Goal: Navigation & Orientation: Find specific page/section

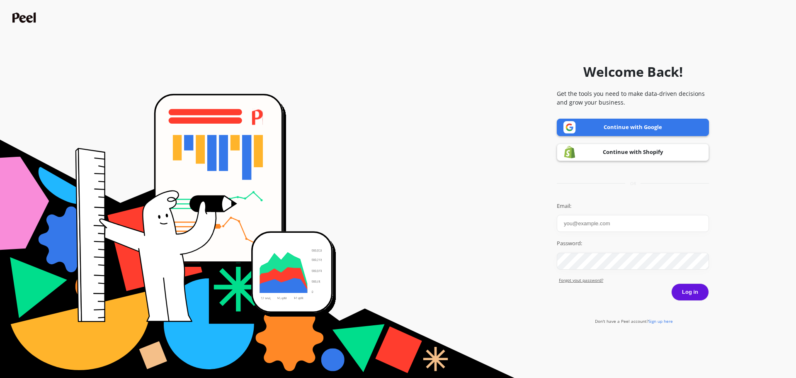
type input "[PERSON_NAME]"
click at [702, 294] on button "Log in" at bounding box center [690, 291] width 38 height 17
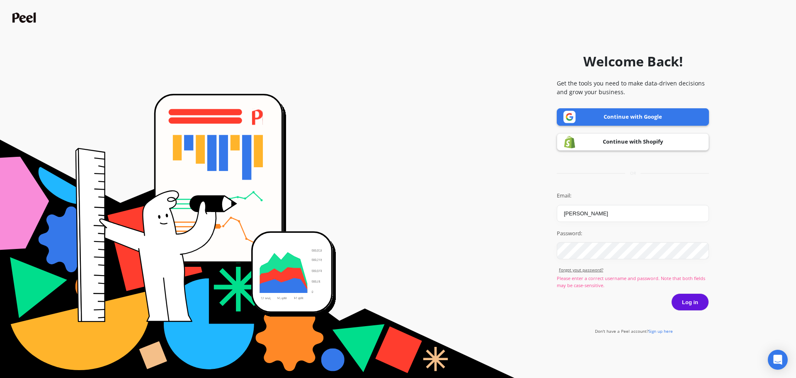
click at [613, 210] on input "[PERSON_NAME]" at bounding box center [633, 213] width 152 height 17
type input "V"
type input "victor.mendoza@goessor.com"
click at [695, 307] on button "Log in" at bounding box center [690, 301] width 38 height 17
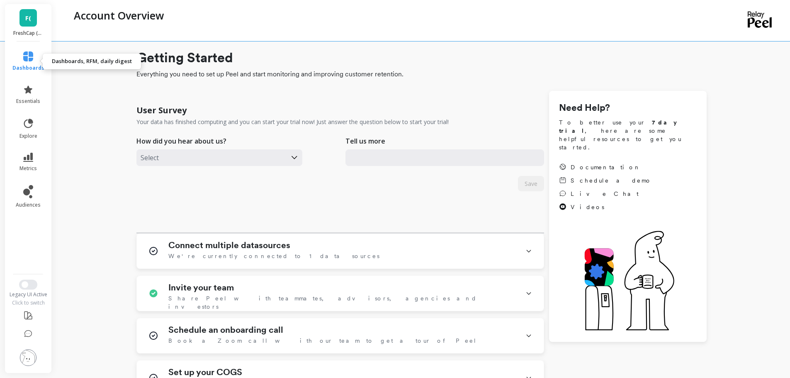
click at [27, 55] on icon at bounding box center [28, 56] width 10 height 10
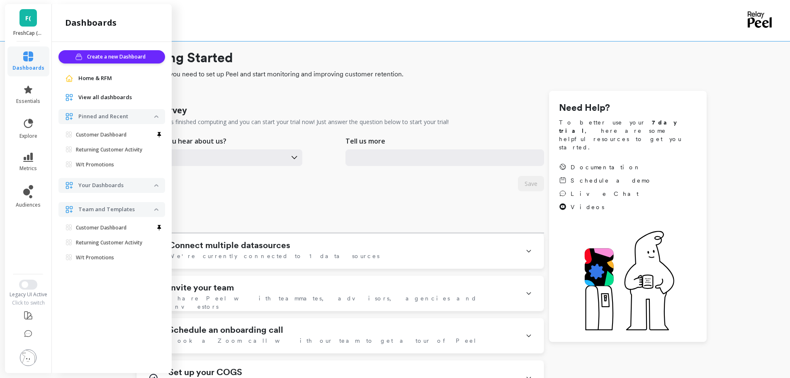
click at [109, 78] on span "Home & RFM" at bounding box center [95, 78] width 34 height 8
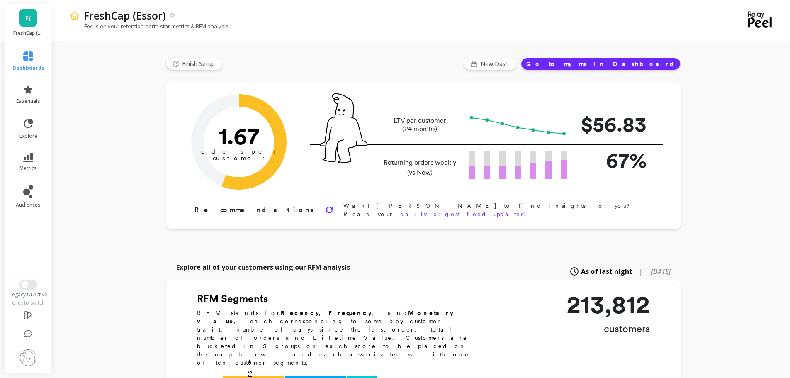
click at [31, 18] on span "F(" at bounding box center [28, 18] width 6 height 10
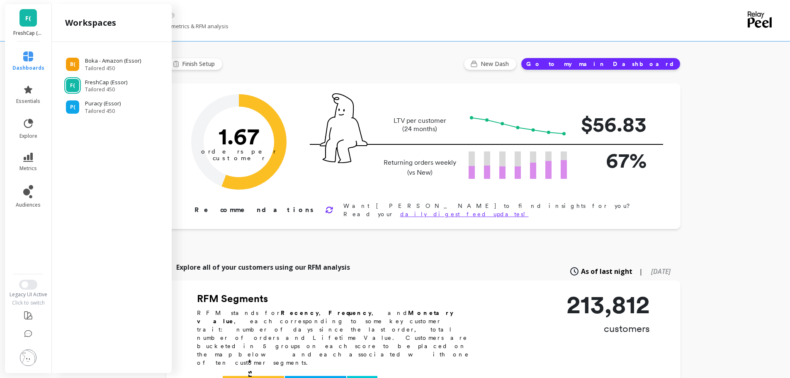
click at [433, 262] on div "Explore all of your customers using our RFM analysis As of last night | 6 month…" at bounding box center [423, 271] width 514 height 18
